Goal: Task Accomplishment & Management: Manage account settings

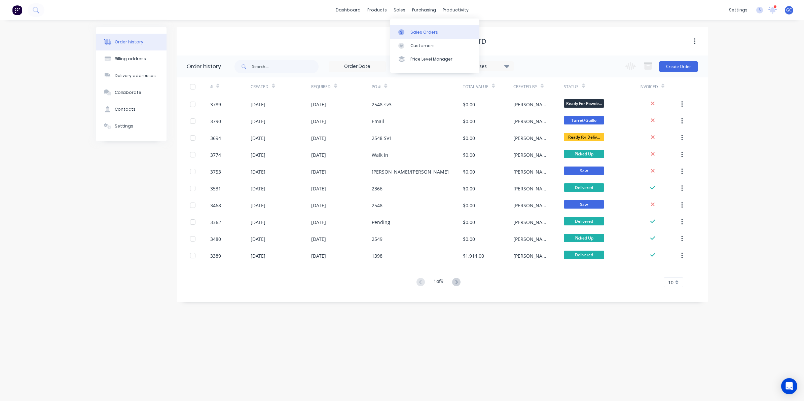
drag, startPoint x: 407, startPoint y: 29, endPoint x: 401, endPoint y: 31, distance: 7.1
click at [407, 29] on link "Sales Orders" at bounding box center [434, 31] width 89 height 13
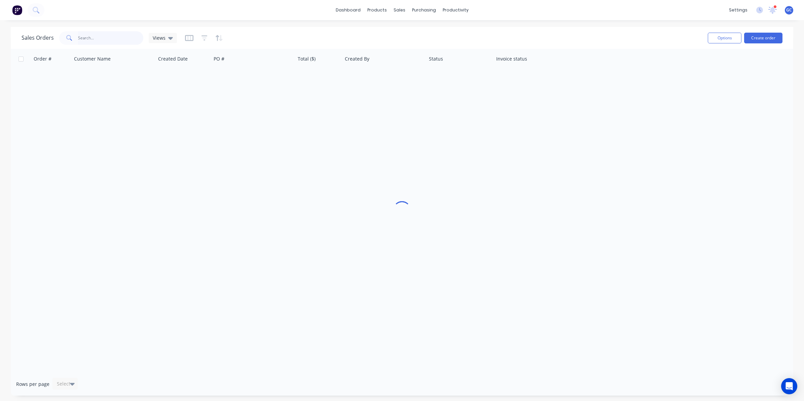
click at [119, 34] on input "text" at bounding box center [111, 37] width 66 height 13
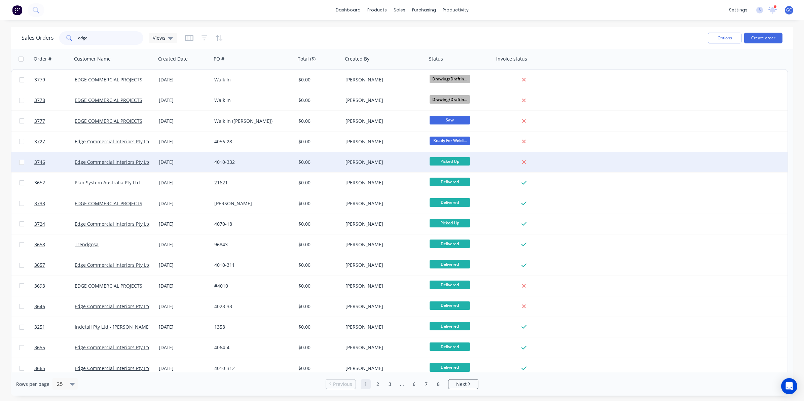
type input "edge"
click at [127, 157] on div "Edge Commercial Interiors Pty Ltd" at bounding box center [114, 162] width 84 height 20
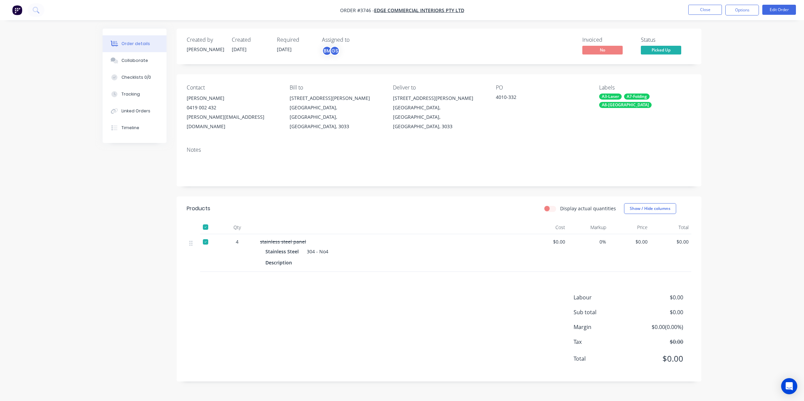
click at [708, 4] on nav "Order #3746 - Edge Commercial Interiors Pty Ltd Close Options Edit Order" at bounding box center [402, 10] width 804 height 20
click at [707, 12] on button "Close" at bounding box center [705, 10] width 34 height 10
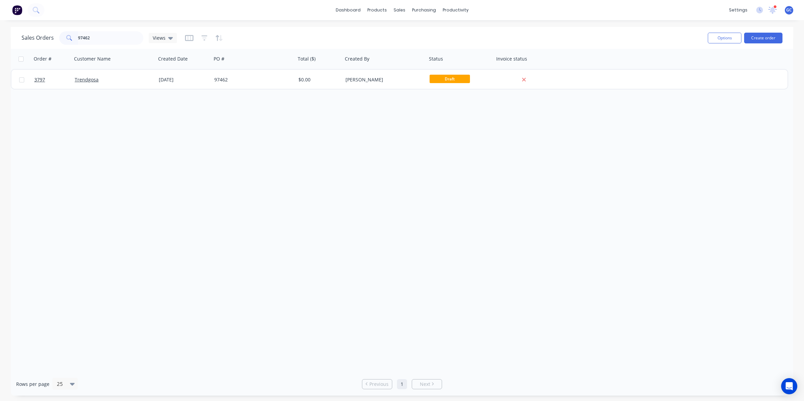
type input "97462"
click at [110, 80] on div "Trendgosa" at bounding box center [112, 79] width 75 height 7
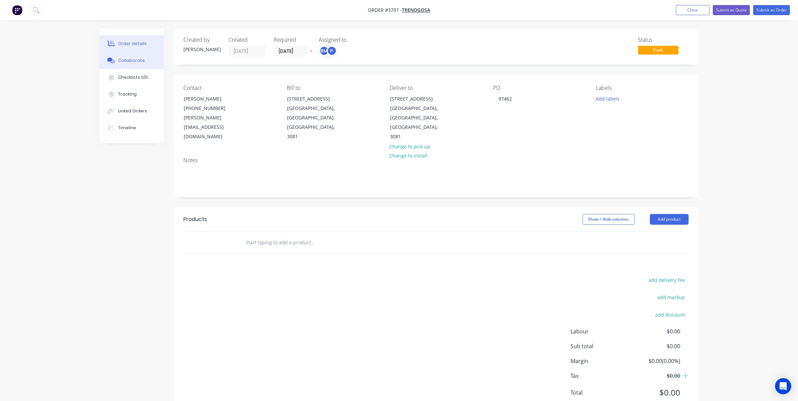
click at [147, 62] on button "Collaborate" at bounding box center [132, 60] width 64 height 17
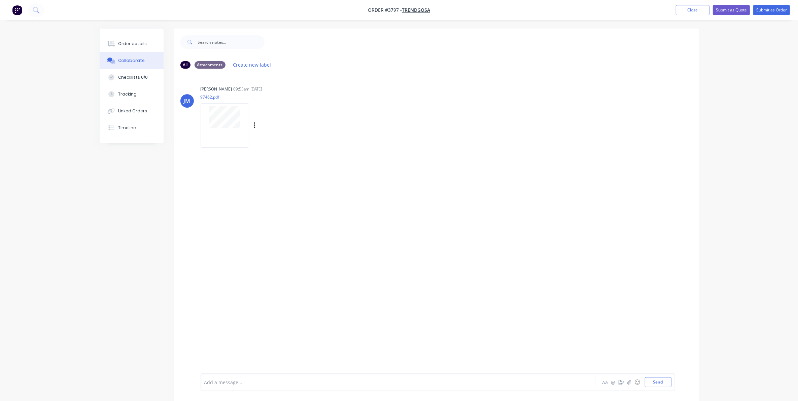
drag, startPoint x: 0, startPoint y: 0, endPoint x: 227, endPoint y: 130, distance: 261.9
click at [227, 130] on div at bounding box center [225, 125] width 48 height 44
click at [699, 7] on button "Close" at bounding box center [693, 10] width 34 height 10
